Goal: Task Accomplishment & Management: Manage account settings

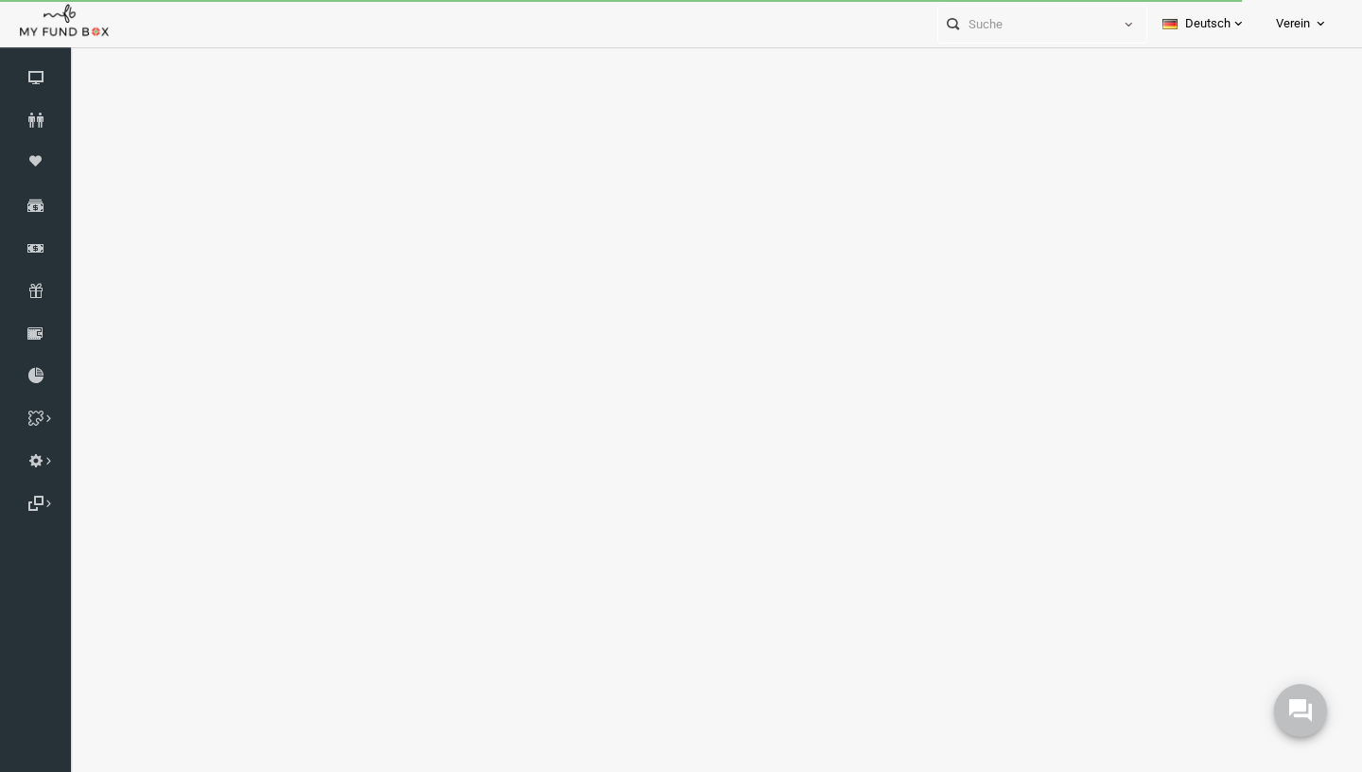
select select "100"
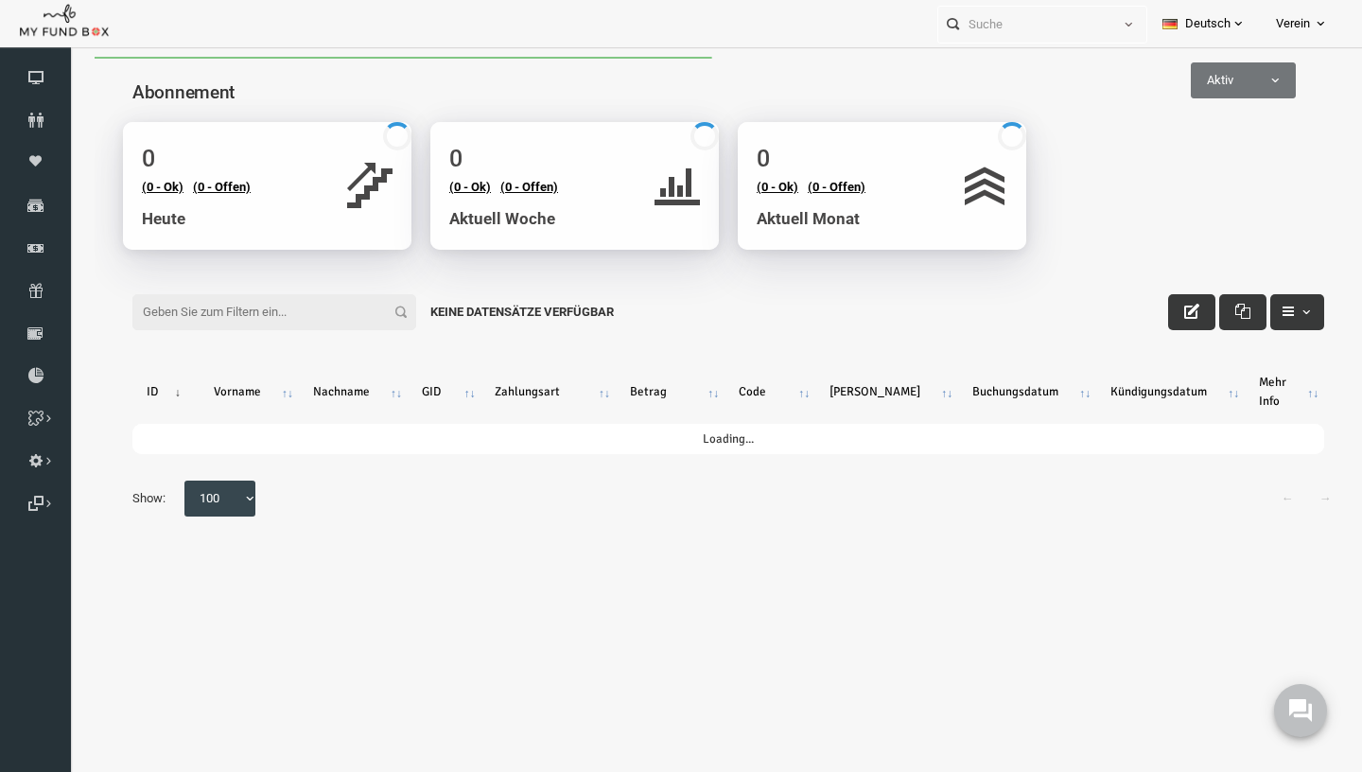
click at [199, 323] on input "Filter:" at bounding box center [248, 312] width 284 height 36
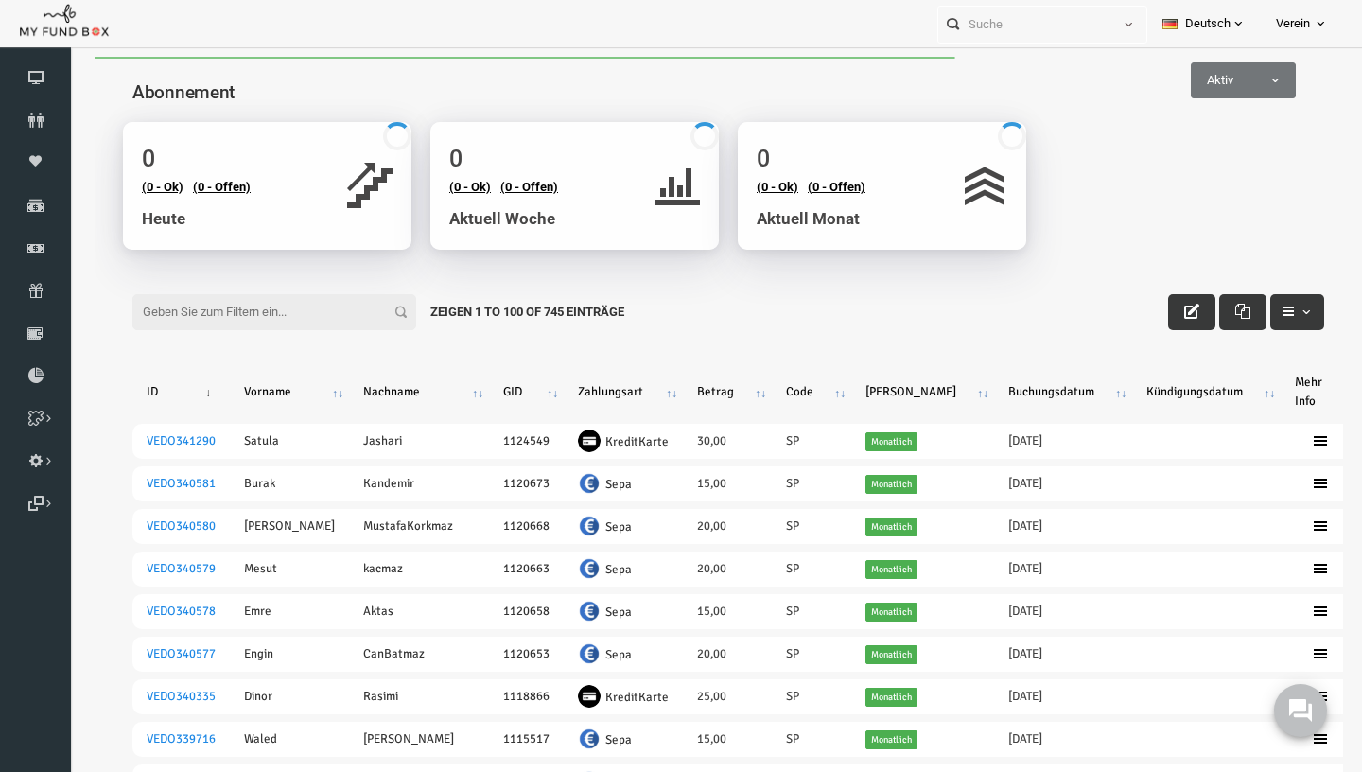
paste input "amir.e@iman.ngo"
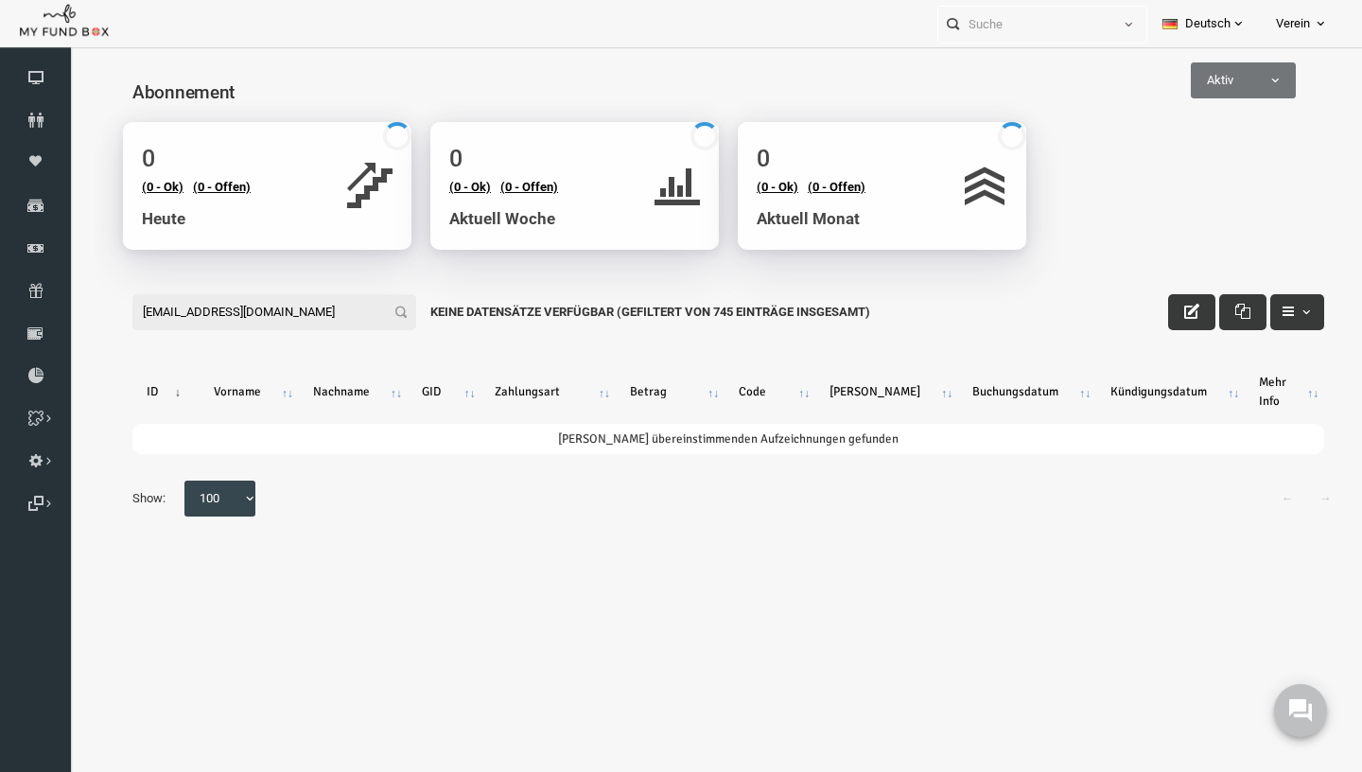
drag, startPoint x: 298, startPoint y: 318, endPoint x: -26, endPoint y: 343, distance: 325.5
click at [106, 330] on input "amir.e@iman.ngo" at bounding box center [248, 312] width 284 height 36
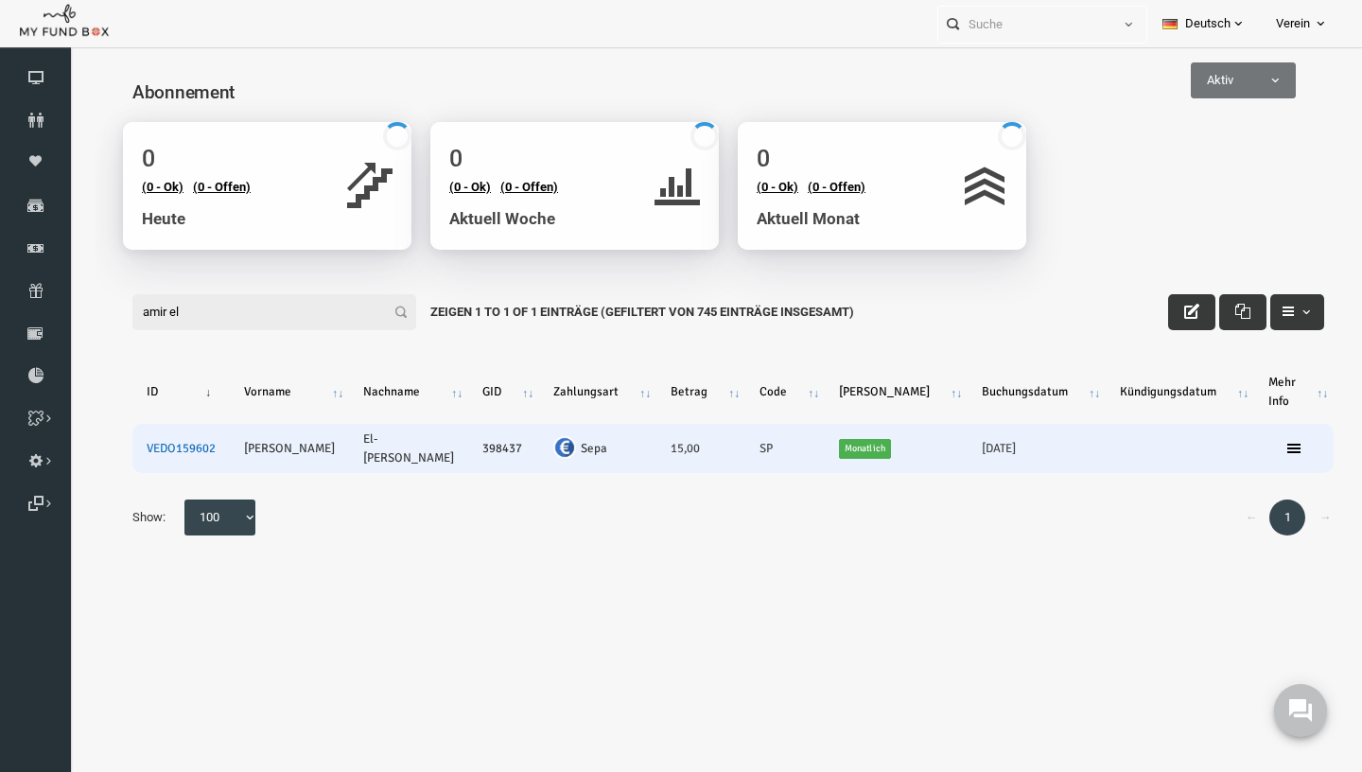
type input "amir el"
click at [145, 441] on link "VEDO159602" at bounding box center [154, 448] width 69 height 15
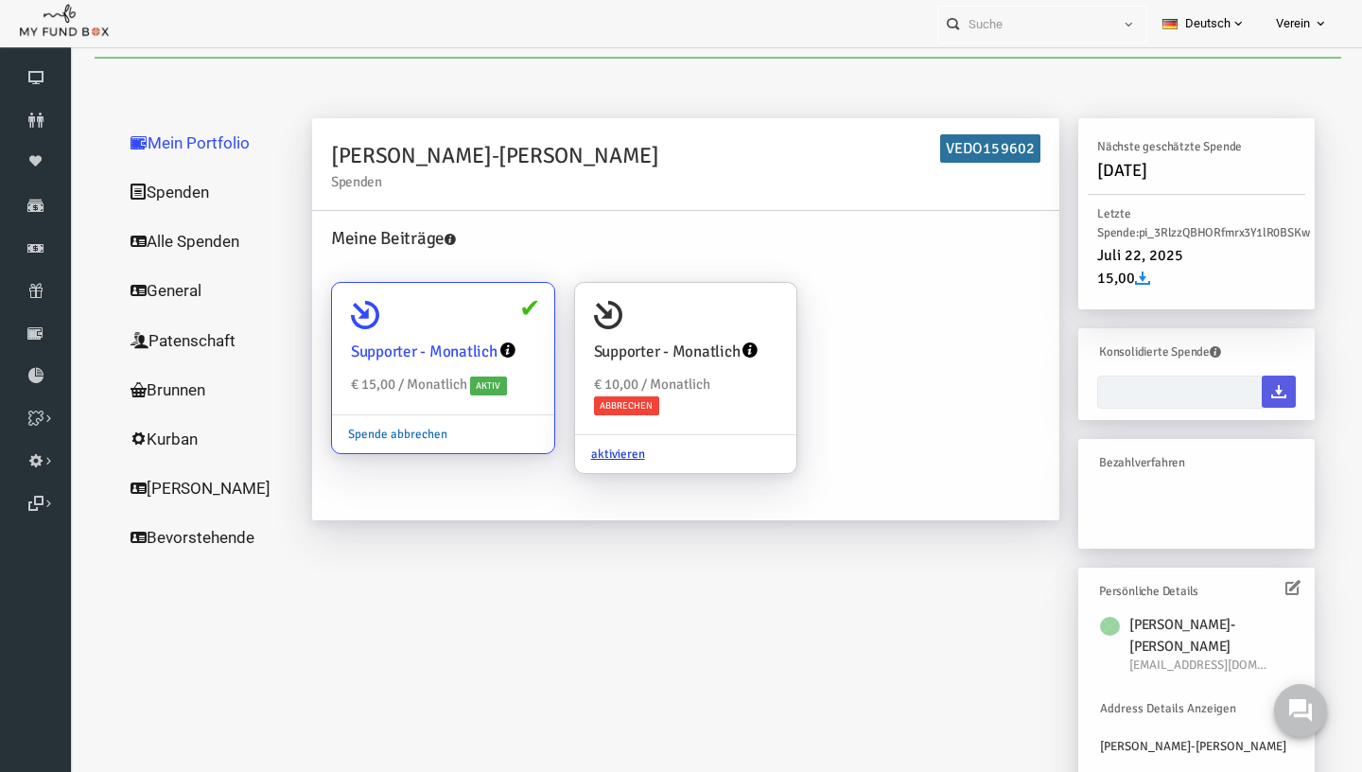
type input "11-09-2025 - 11-09-2025"
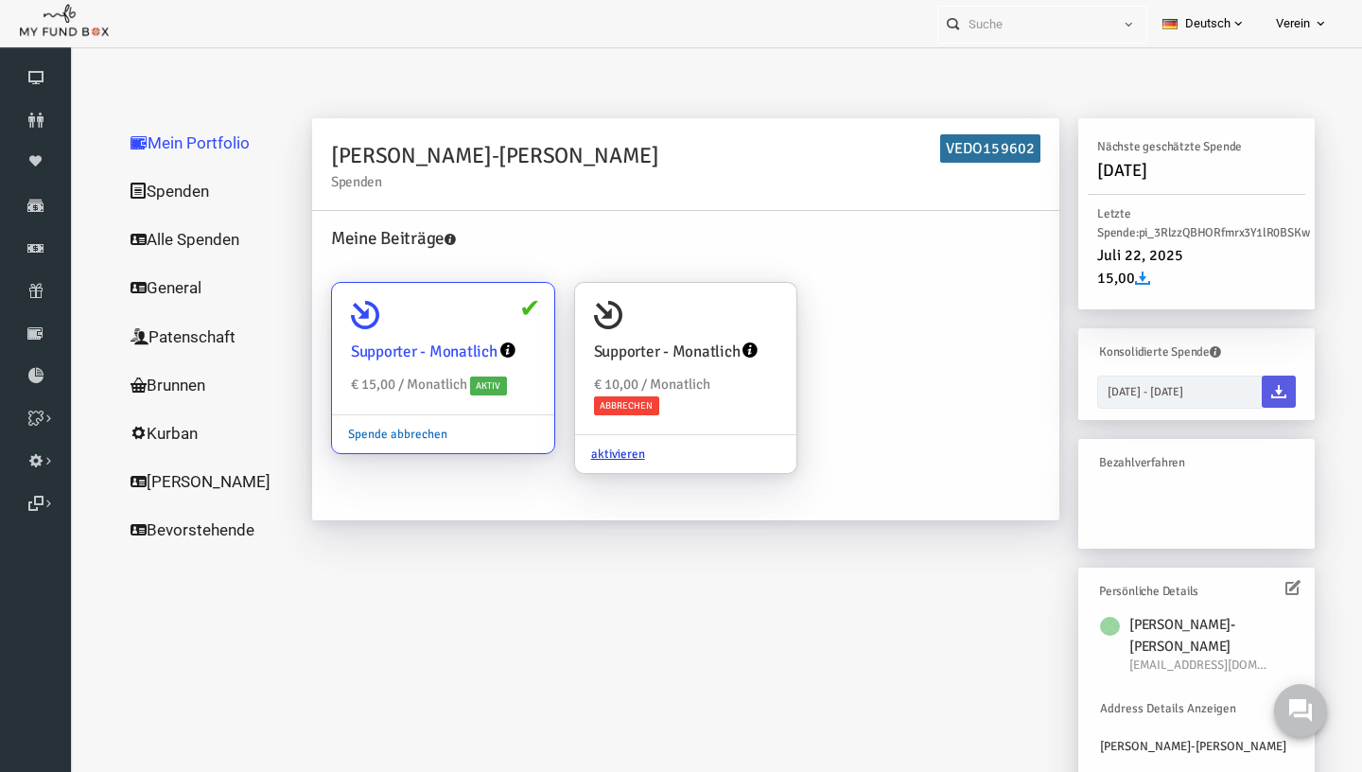
click at [374, 432] on link "Spende abbrechen" at bounding box center [372, 434] width 132 height 36
click at [485, 328] on input "Supporter - Monatlich € 15,00 / Monatlich Aktiv Spende abbrechen" at bounding box center [504, 309] width 38 height 38
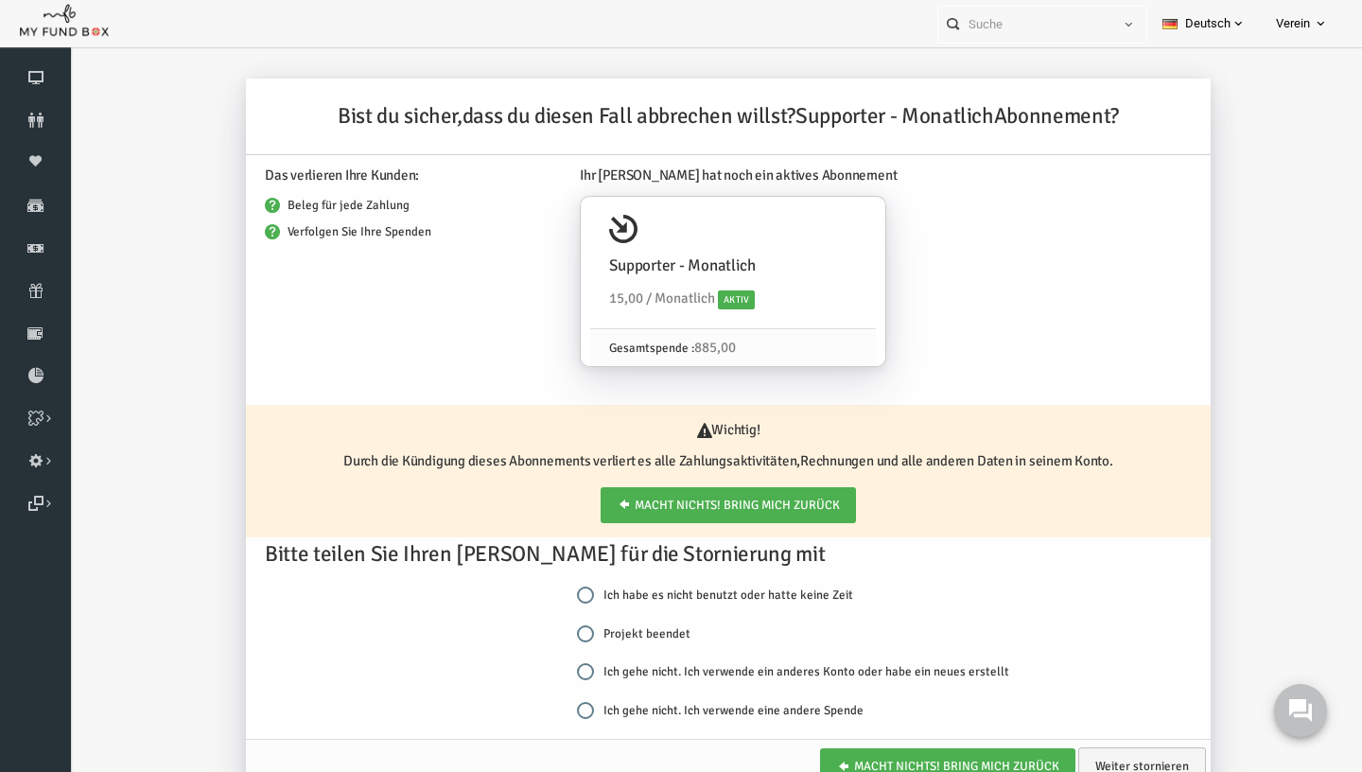
scroll to position [22, 0]
click at [558, 650] on div "Ich habe es nicht benutzt oder hatte keine Zeit Projekt beendet Ich gehe nicht.…" at bounding box center [782, 662] width 483 height 154
click at [565, 645] on div "Ich habe es nicht benutzt oder hatte keine Zeit Projekt beendet Ich gehe nicht.…" at bounding box center [782, 662] width 483 height 154
click at [565, 641] on input "Projekt beendet" at bounding box center [559, 633] width 17 height 17
radio input "true"
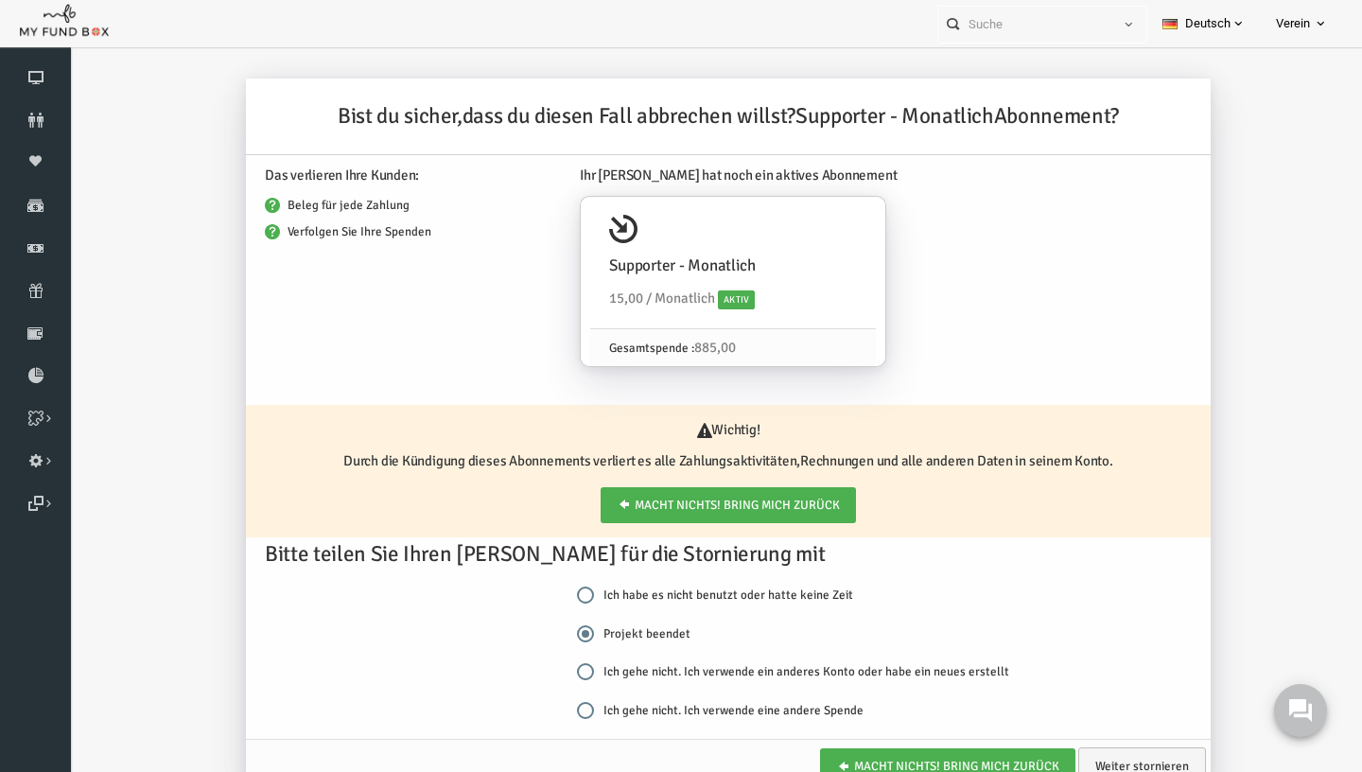
scroll to position [62, 0]
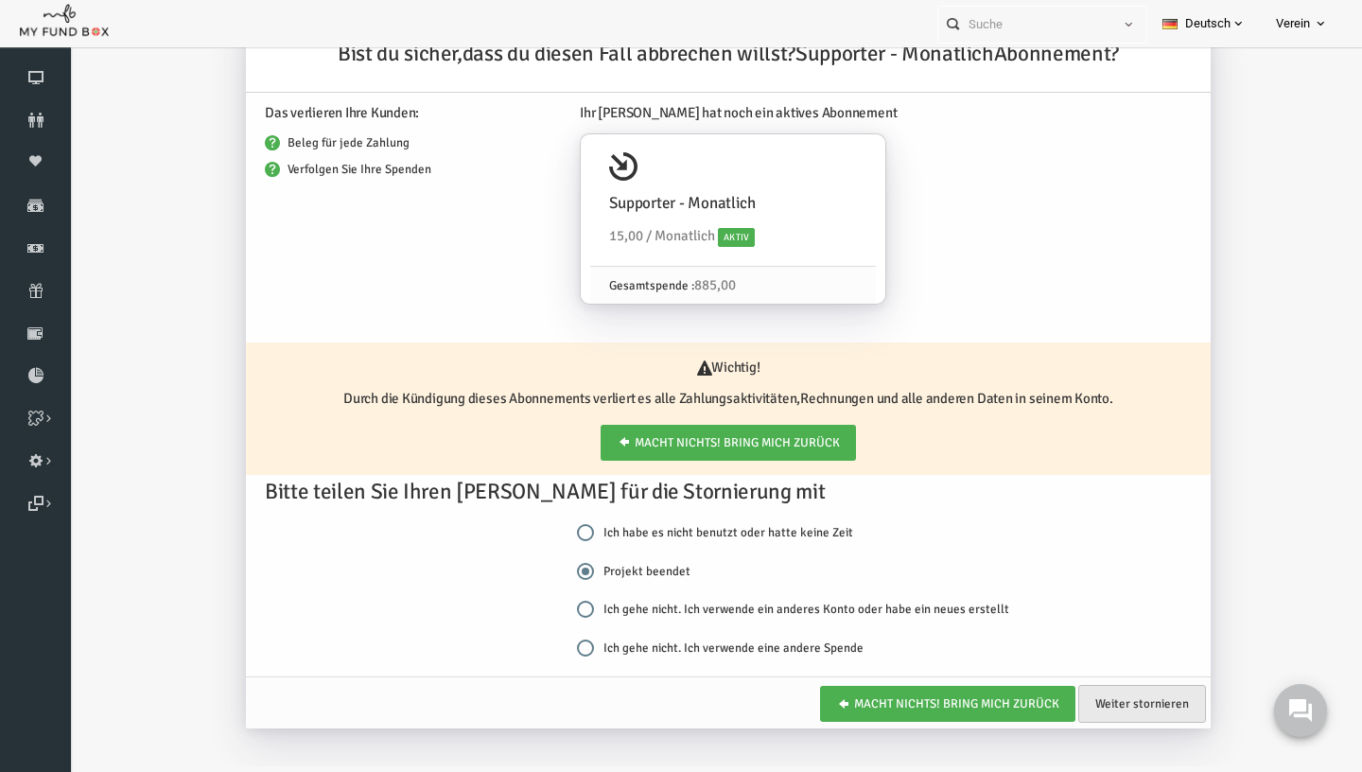
click at [1142, 703] on link "Weiter stornieren" at bounding box center [1116, 704] width 128 height 38
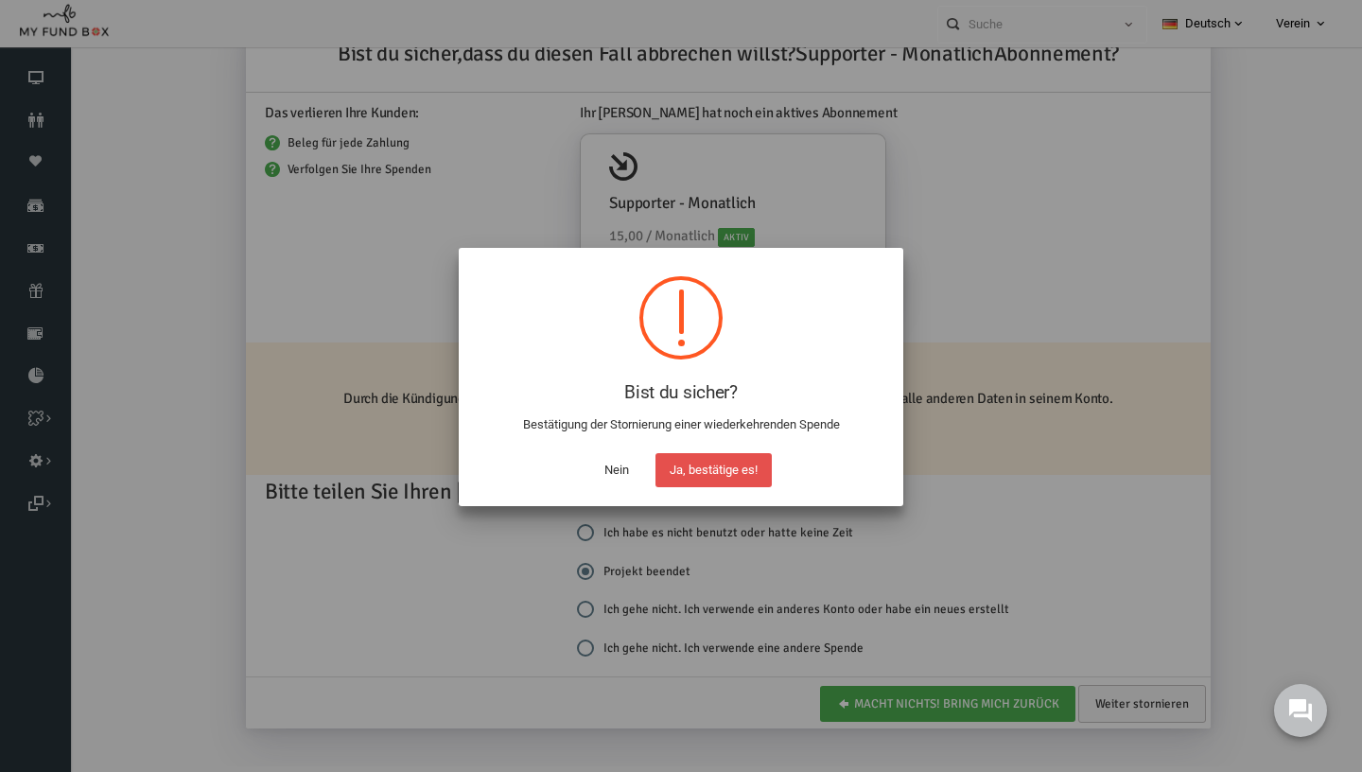
click at [741, 469] on button "Ja, bestätige es!" at bounding box center [714, 470] width 116 height 34
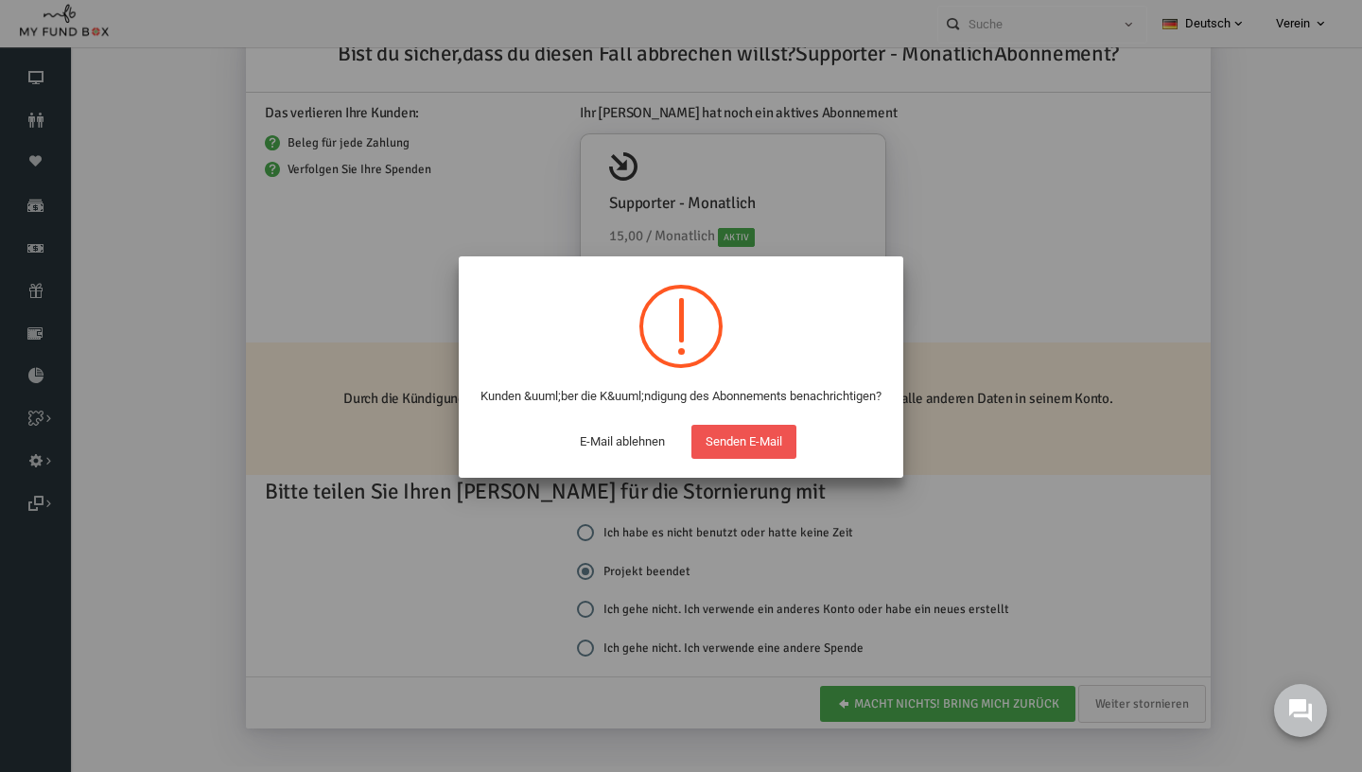
click at [727, 459] on button "Senden E-Mail" at bounding box center [744, 442] width 105 height 34
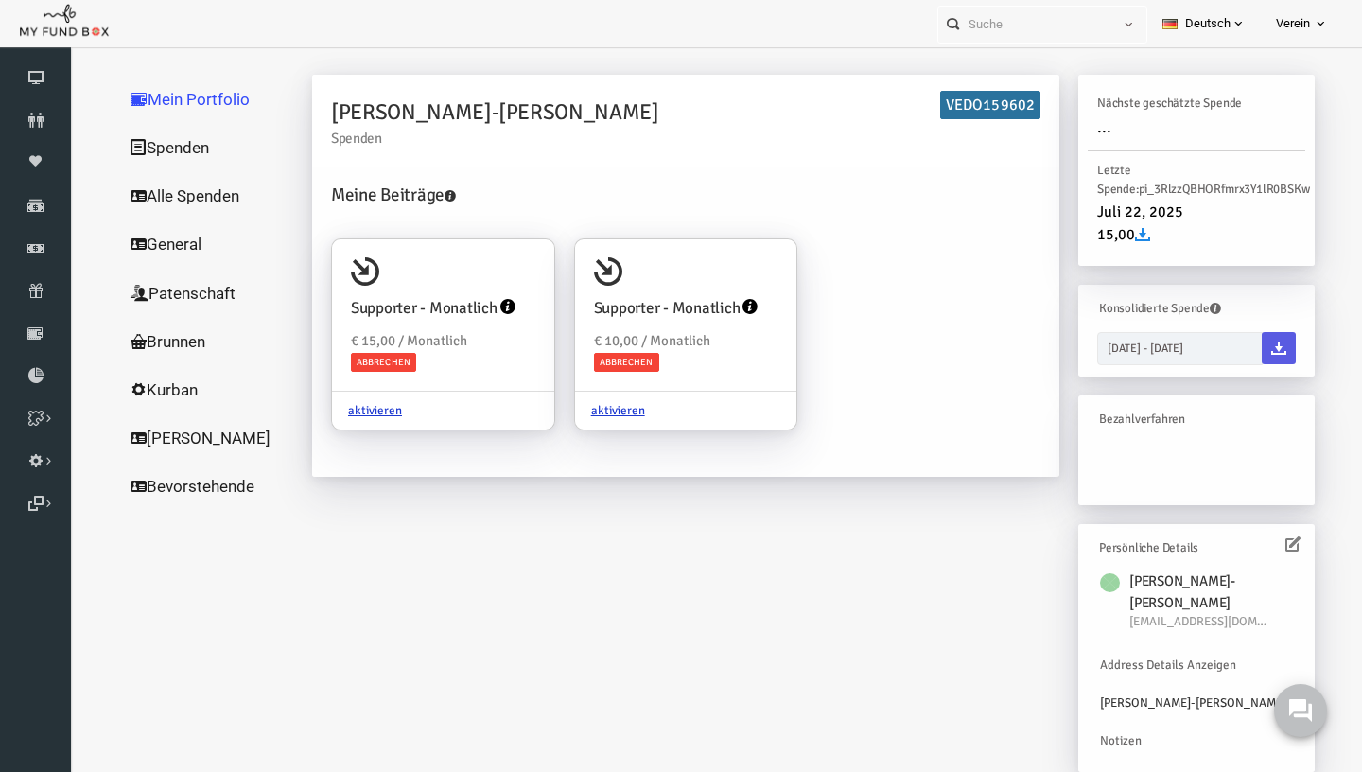
scroll to position [0, 0]
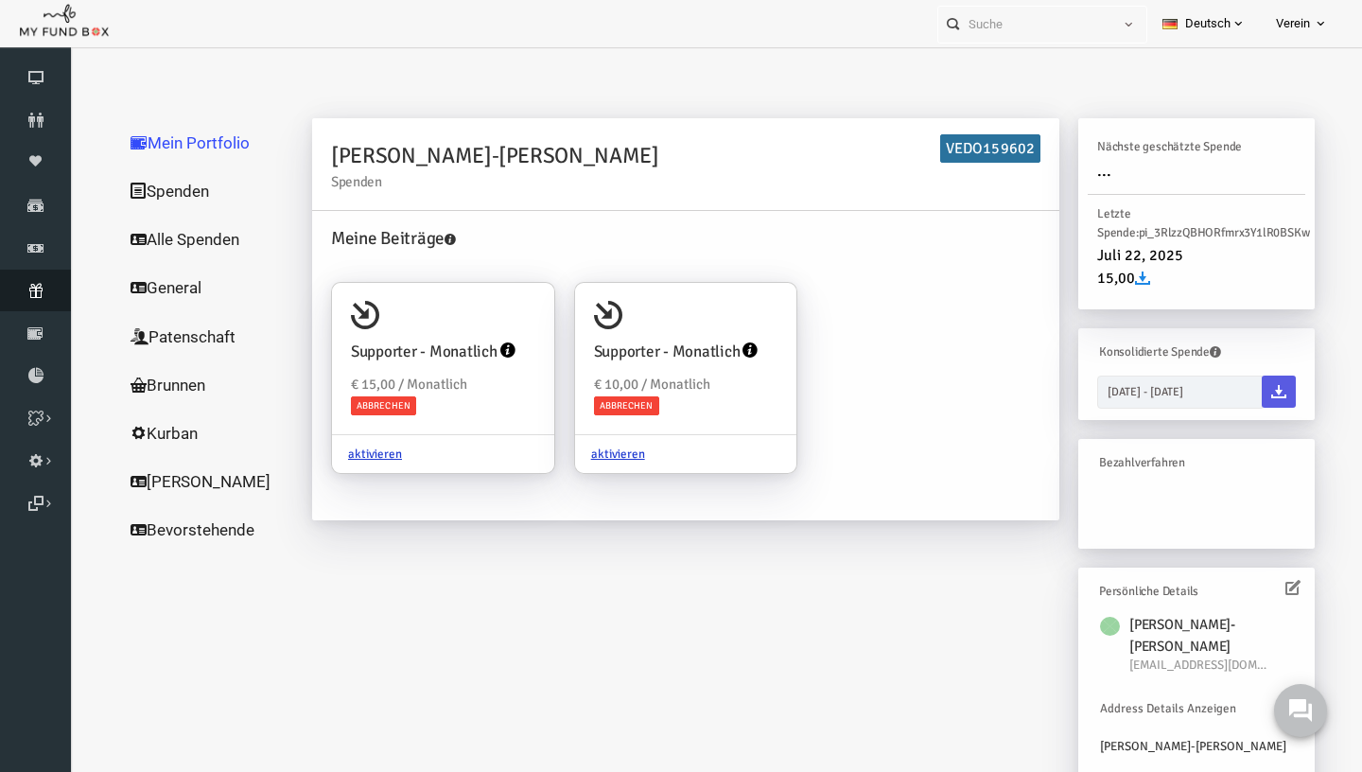
click at [16, 297] on icon at bounding box center [35, 290] width 71 height 15
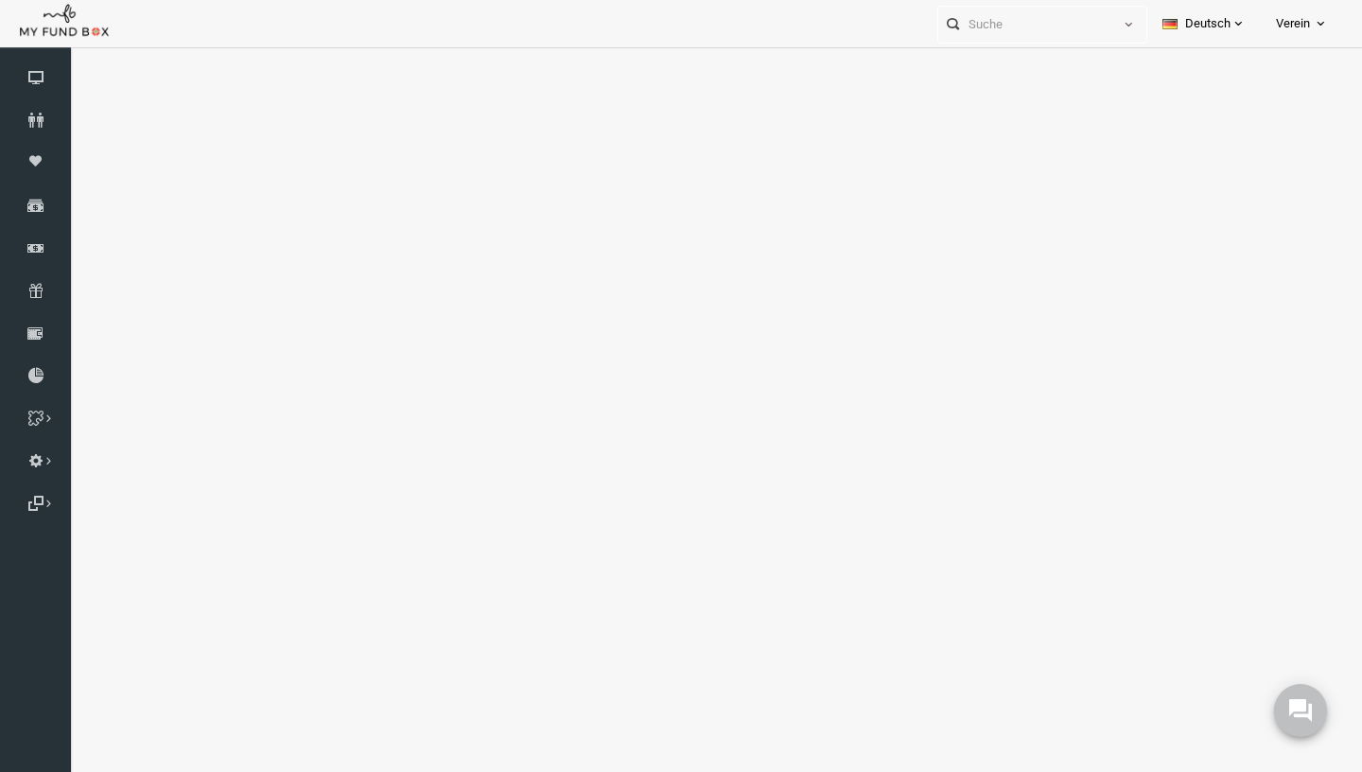
select select "100"
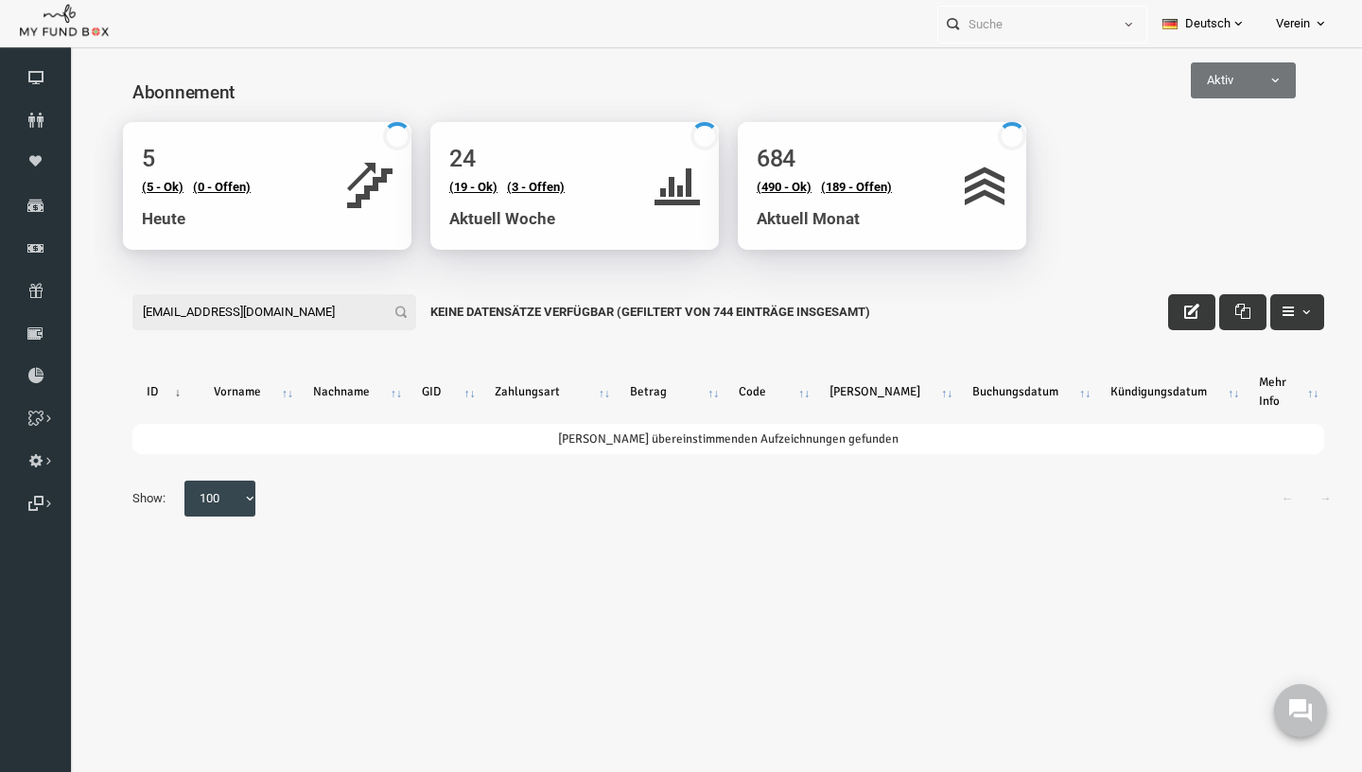
type input "yumluzara81@icloud.com"
